Goal: Task Accomplishment & Management: Use online tool/utility

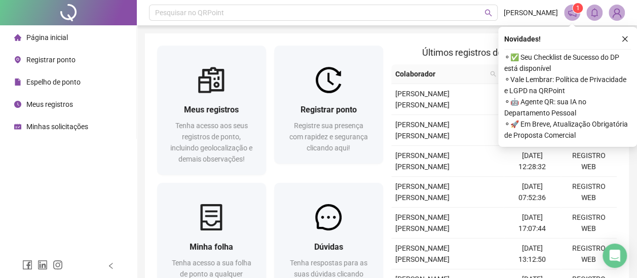
click at [618, 47] on div "Novidades ! ⚬ ✅ Seu Checklist de Sucesso do DP está disponível ⚬ Vale Lembrar: …" at bounding box center [567, 87] width 139 height 120
click at [624, 42] on icon "close" at bounding box center [624, 38] width 7 height 7
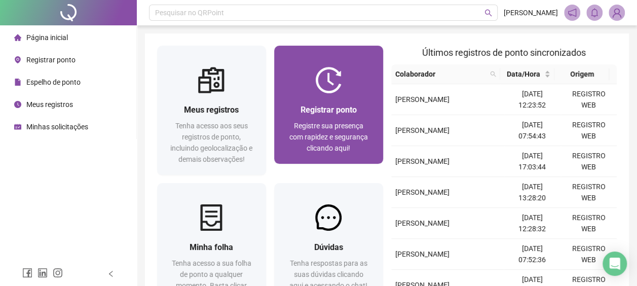
click at [350, 82] on div at bounding box center [328, 80] width 109 height 26
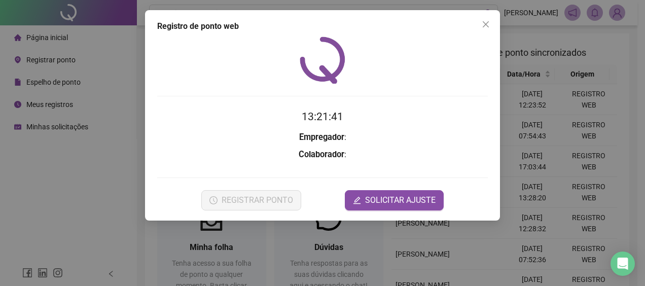
drag, startPoint x: 555, startPoint y: 136, endPoint x: 417, endPoint y: 139, distance: 138.4
click at [553, 136] on div "Registro de ponto web 13:21:41 Empregador : Colaborador : REGISTRAR PONTO SOLIC…" at bounding box center [322, 143] width 645 height 286
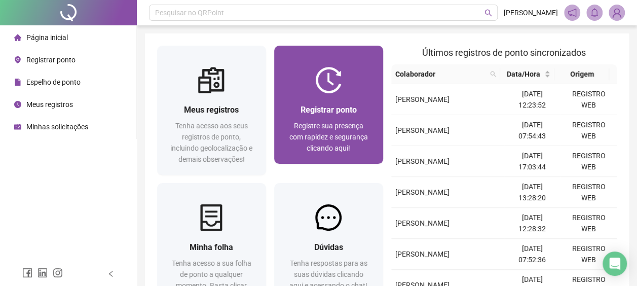
click at [350, 105] on span "Registrar ponto" at bounding box center [329, 110] width 56 height 10
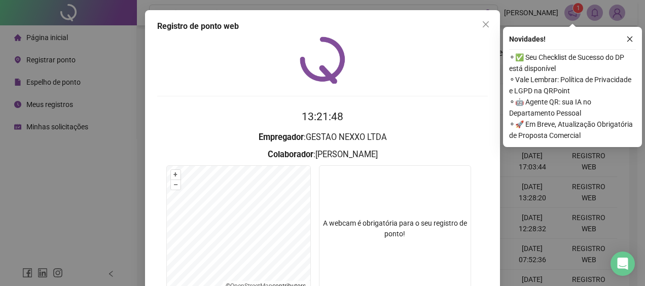
drag, startPoint x: 629, startPoint y: 40, endPoint x: 352, endPoint y: 113, distance: 286.3
click at [626, 40] on icon "close" at bounding box center [629, 38] width 7 height 7
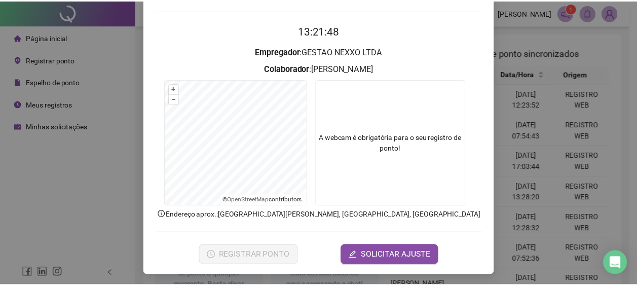
scroll to position [87, 0]
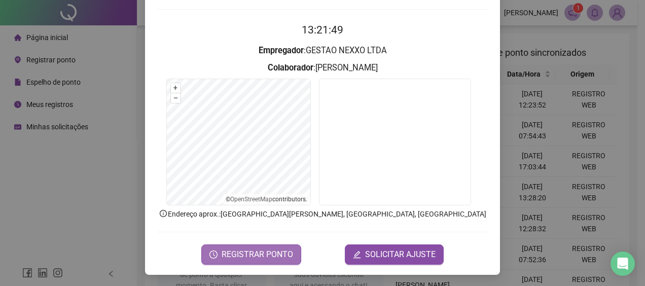
click at [265, 256] on span "REGISTRAR PONTO" at bounding box center [256, 254] width 71 height 12
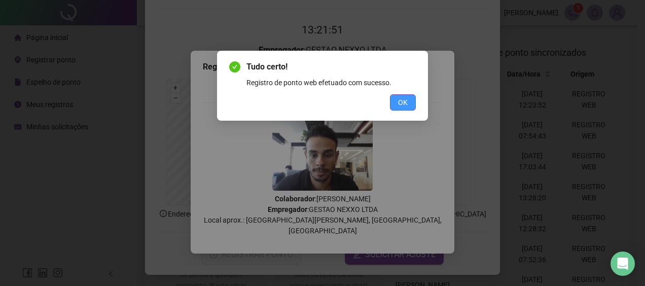
click at [404, 106] on span "OK" at bounding box center [403, 102] width 10 height 11
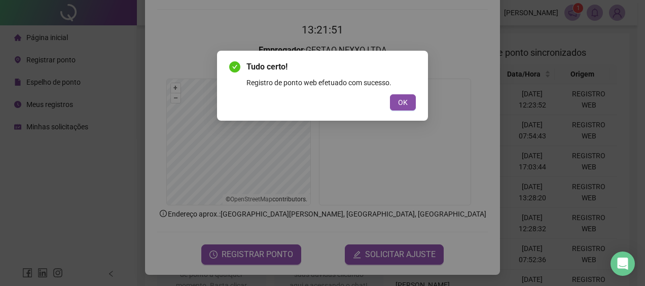
click at [558, 95] on div "Tudo certo! Registro de ponto web efetuado com sucesso. OK" at bounding box center [322, 143] width 645 height 286
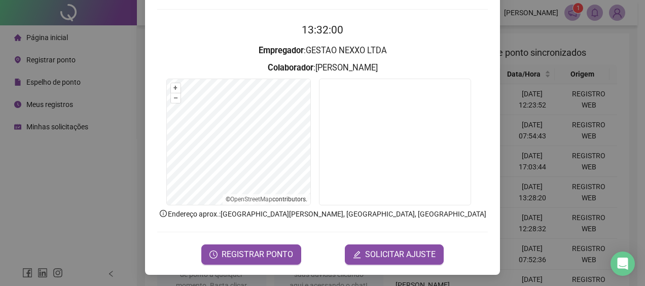
click at [557, 116] on div "Registro de ponto web 13:32:00 Empregador : GESTAO NEXXO LTDA Colaborador : AND…" at bounding box center [322, 143] width 645 height 286
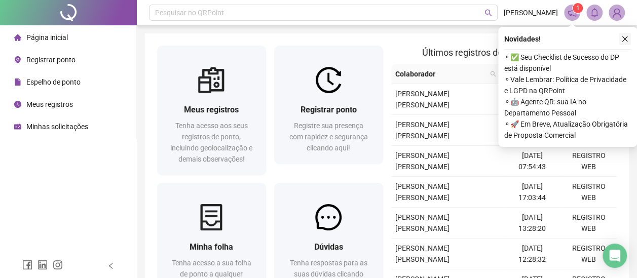
click at [621, 35] on button "button" at bounding box center [625, 39] width 12 height 12
